Goal: Book appointment/travel/reservation

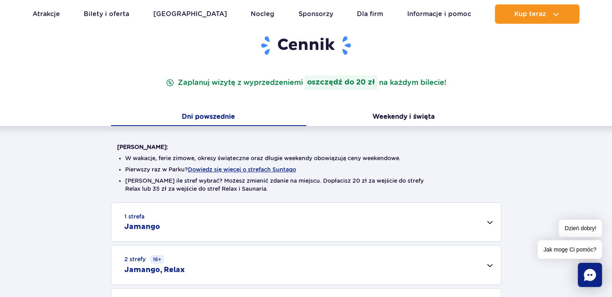
scroll to position [80, 0]
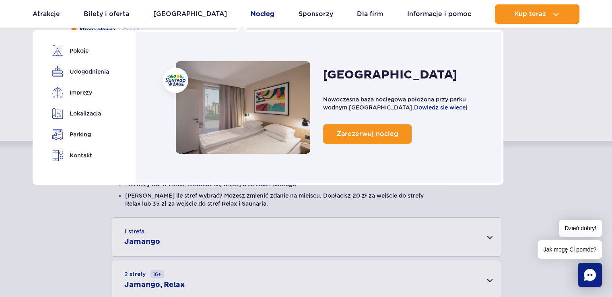
click at [251, 12] on link "Nocleg" at bounding box center [263, 13] width 24 height 19
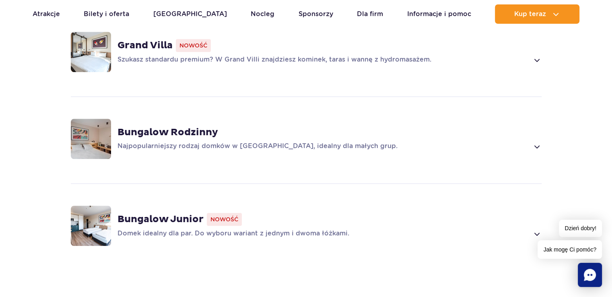
scroll to position [563, 0]
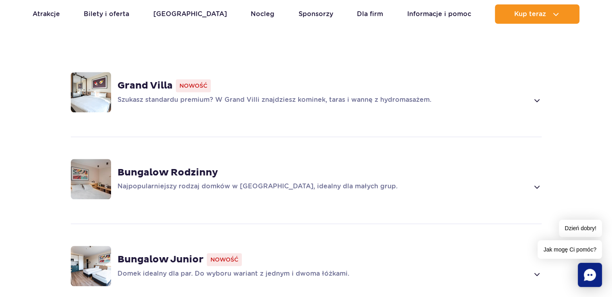
click at [139, 80] on strong "Grand Villa" at bounding box center [144, 86] width 55 height 12
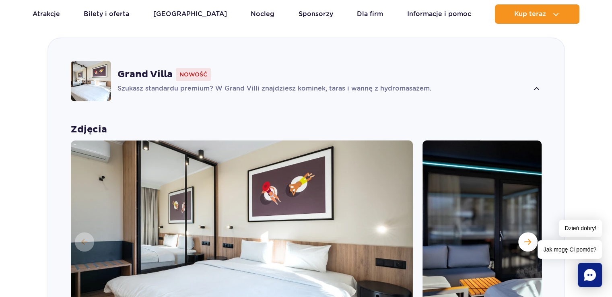
scroll to position [483, 0]
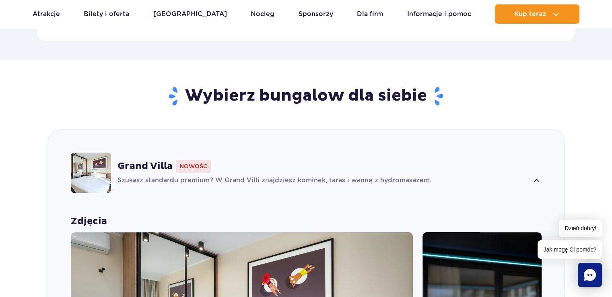
click at [291, 86] on h2 "Wybierz bungalow dla siebie" at bounding box center [305, 96] width 471 height 21
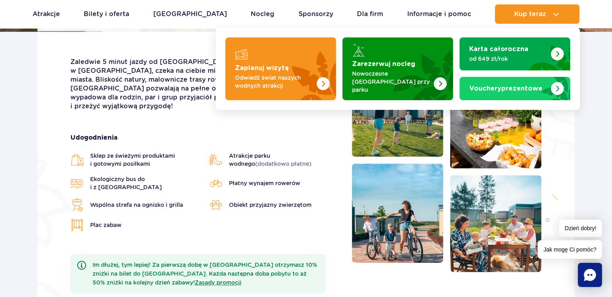
click at [516, 13] on span "Kup teraz" at bounding box center [530, 13] width 32 height 7
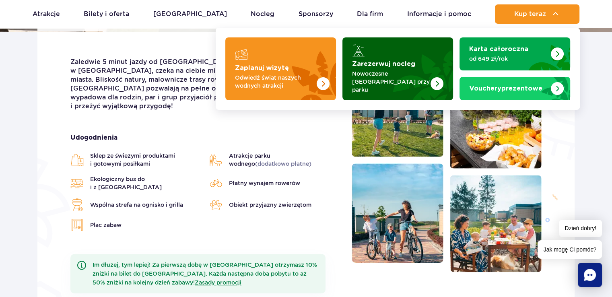
click at [370, 80] on p "Nowoczesne [GEOGRAPHIC_DATA] przy parku" at bounding box center [391, 82] width 78 height 24
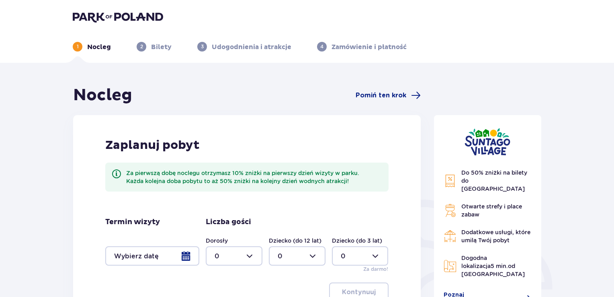
scroll to position [121, 0]
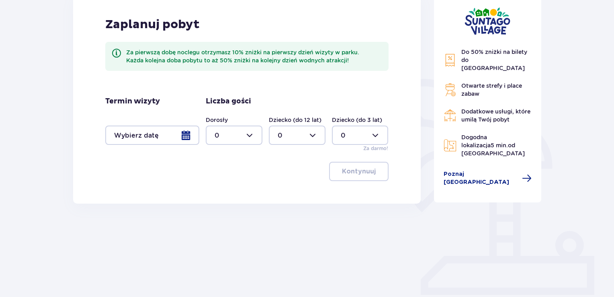
click at [183, 136] on div at bounding box center [152, 134] width 94 height 19
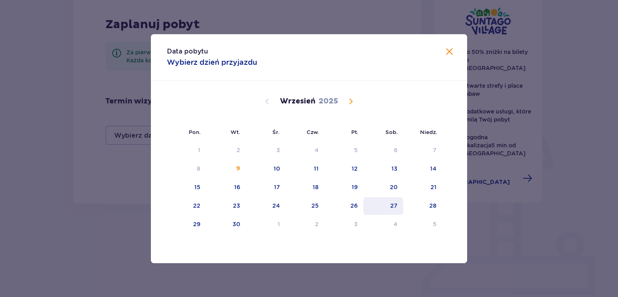
click at [393, 204] on div "27" at bounding box center [393, 205] width 7 height 8
click at [431, 206] on div "28" at bounding box center [432, 205] width 7 height 8
type input "27.09.25 - 28.09.25"
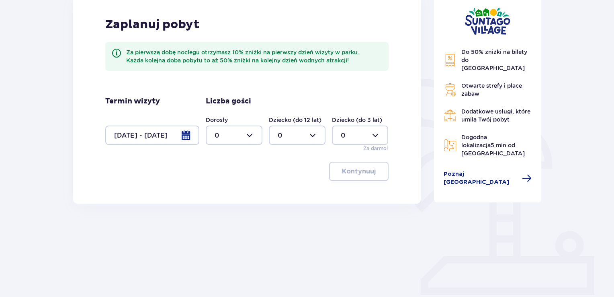
click at [244, 137] on div at bounding box center [234, 134] width 57 height 19
click at [219, 191] on div "2" at bounding box center [234, 193] width 39 height 9
type input "2"
click at [370, 175] on button "Kontynuuj" at bounding box center [359, 171] width 60 height 19
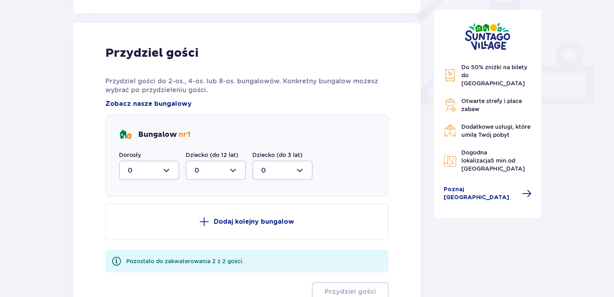
scroll to position [324, 0]
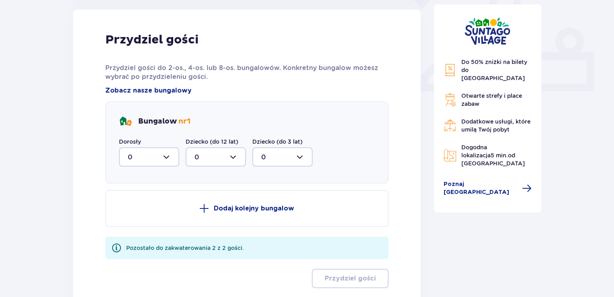
click at [171, 160] on div at bounding box center [149, 156] width 60 height 19
click at [130, 213] on p "2" at bounding box center [130, 215] width 4 height 9
type input "2"
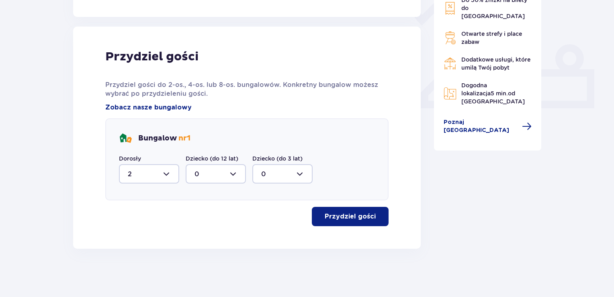
scroll to position [307, 0]
click at [331, 221] on button "Przydziel gości" at bounding box center [350, 216] width 77 height 19
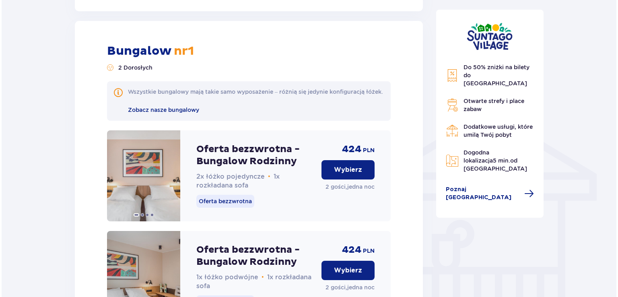
scroll to position [425, 0]
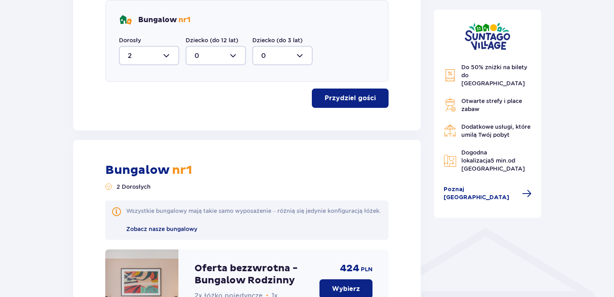
click at [158, 232] on span "Zobacz nasze bungalowy" at bounding box center [161, 229] width 71 height 6
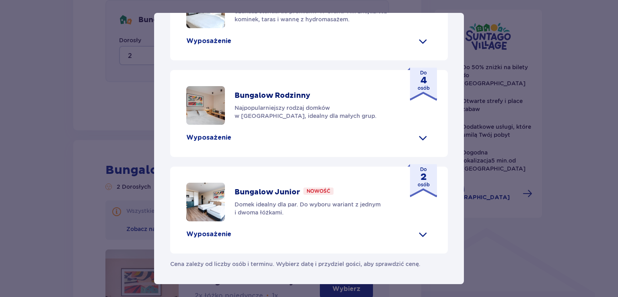
scroll to position [404, 0]
click at [421, 232] on span at bounding box center [422, 234] width 13 height 13
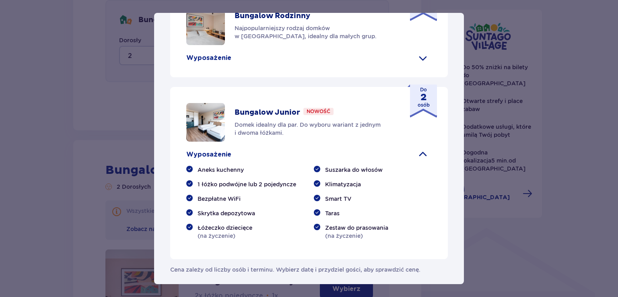
scroll to position [288, 0]
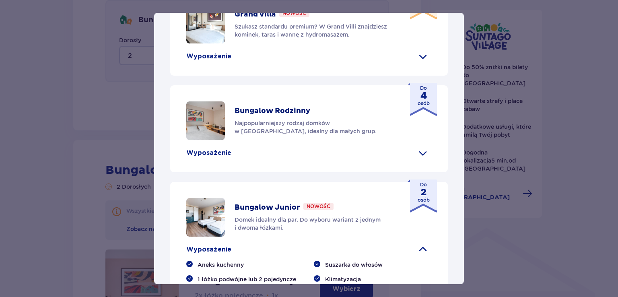
click at [428, 19] on div "Do 8 osób" at bounding box center [421, 2] width 29 height 33
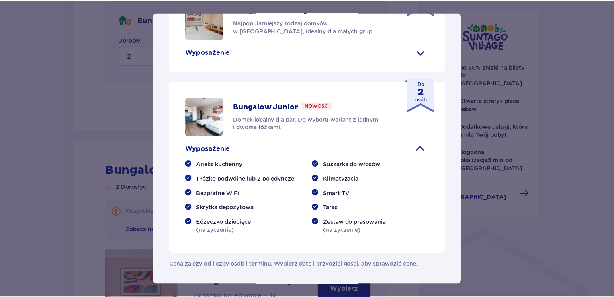
scroll to position [489, 0]
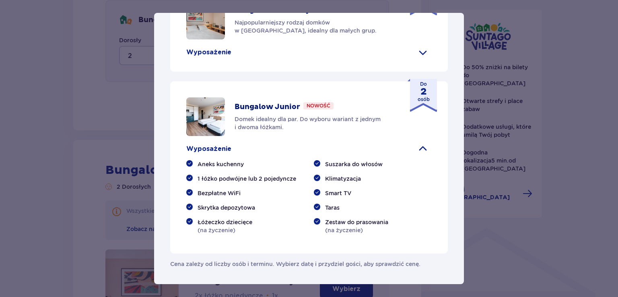
click at [393, 264] on p "Cena zależy od liczby osób i terminu. Wybierz datę i przydziel gości, aby spraw…" at bounding box center [295, 260] width 250 height 14
click at [577, 242] on div "Suntago Village Suntago Village to idealne miejsce dla fanów dobrej zabawy i tr…" at bounding box center [309, 148] width 618 height 297
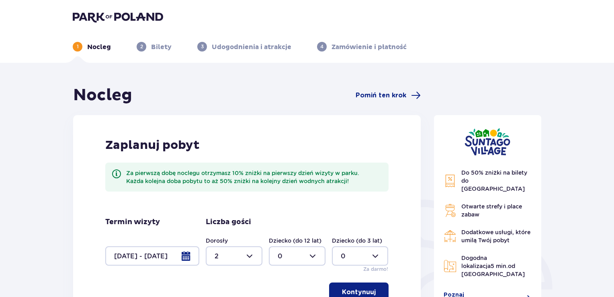
click at [145, 41] on div "1 Nocleg 2 Bilety 3 Udogodnienia i atrakcje 4 Zamówienie i płatność" at bounding box center [307, 37] width 482 height 29
click at [144, 45] on span "2" at bounding box center [142, 47] width 10 height 10
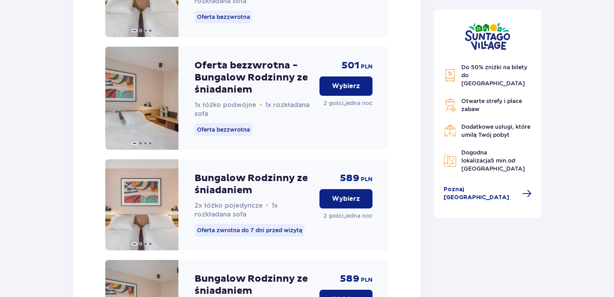
scroll to position [1206, 0]
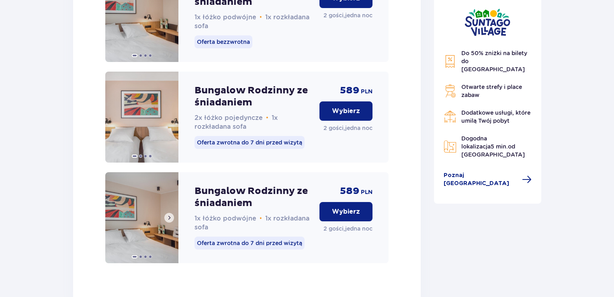
click at [150, 224] on img at bounding box center [141, 217] width 73 height 91
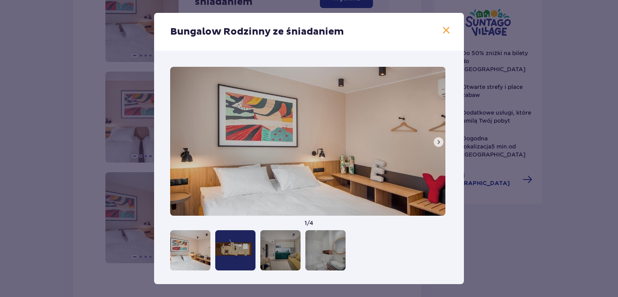
click at [285, 253] on div at bounding box center [280, 250] width 40 height 40
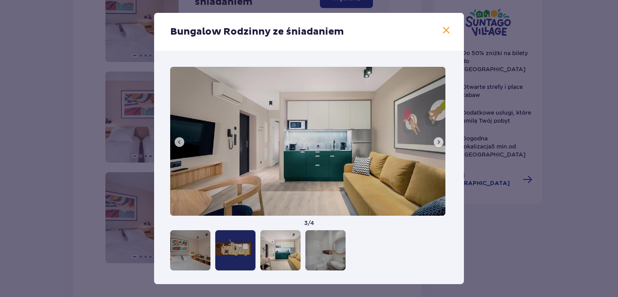
click at [335, 255] on div at bounding box center [325, 250] width 40 height 40
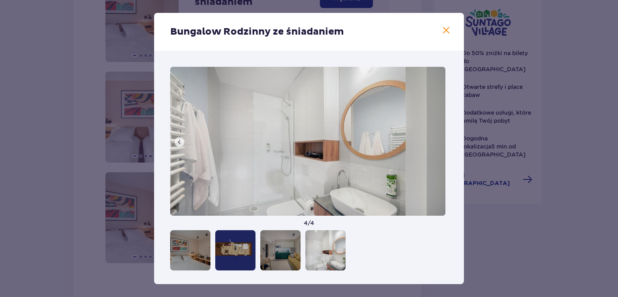
click at [444, 29] on span at bounding box center [446, 31] width 10 height 10
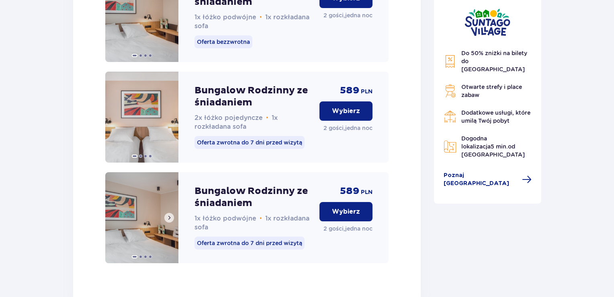
click at [110, 200] on img at bounding box center [141, 217] width 73 height 91
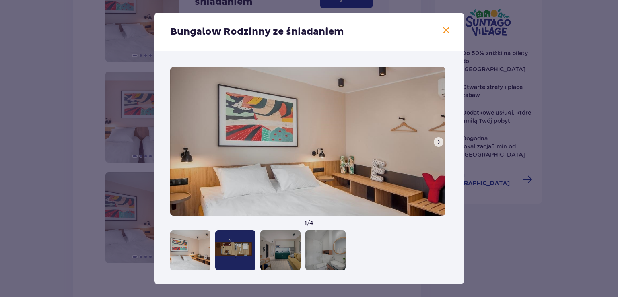
click at [443, 29] on span at bounding box center [446, 31] width 10 height 10
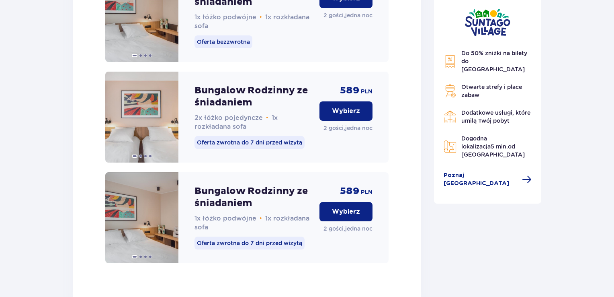
click at [209, 201] on p "Bungalow Rodzinny ze śniadaniem" at bounding box center [254, 197] width 119 height 24
click at [361, 216] on button "Wybierz" at bounding box center [346, 211] width 53 height 19
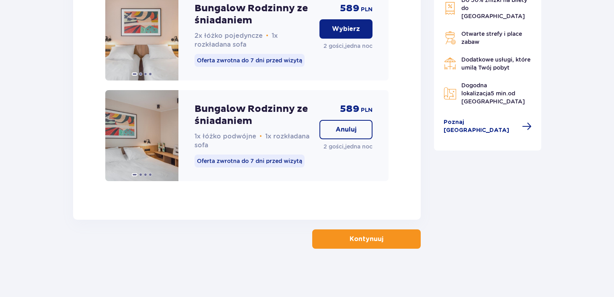
scroll to position [1299, 0]
click at [372, 235] on p "Kontynuuj" at bounding box center [367, 238] width 34 height 9
